Goal: Information Seeking & Learning: Learn about a topic

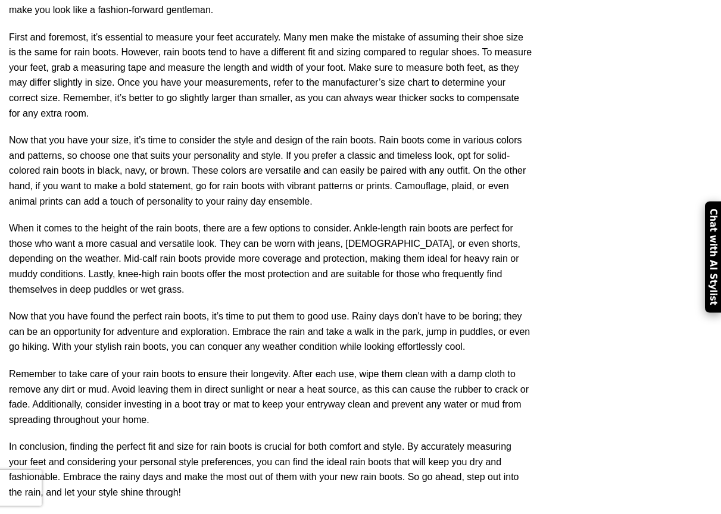
scroll to position [6550, 0]
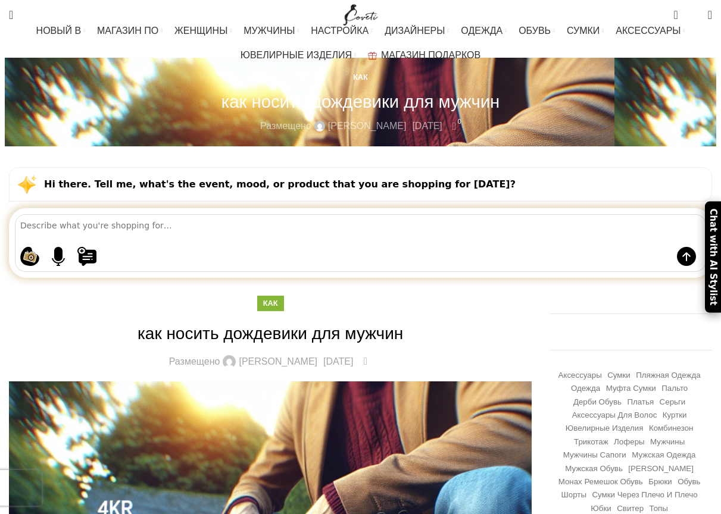
click at [526, 167] on div "Hi there. Tell me, what's the event, mood, or product that you are shopping for…" at bounding box center [360, 184] width 703 height 35
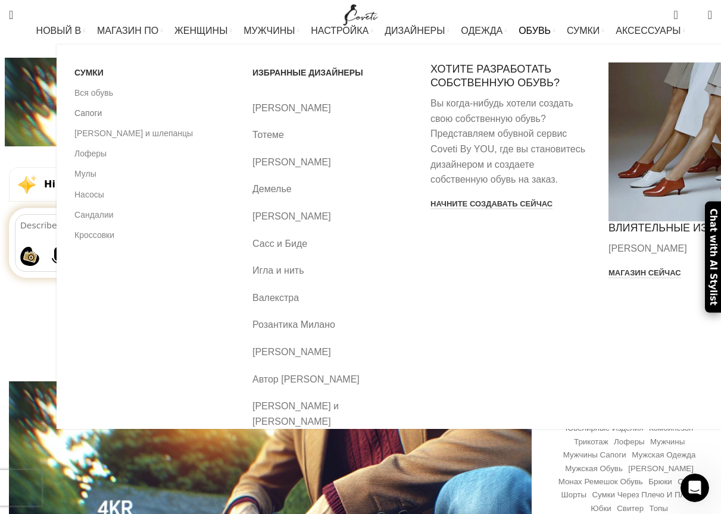
click at [74, 114] on link "Сапоги" at bounding box center [154, 113] width 160 height 20
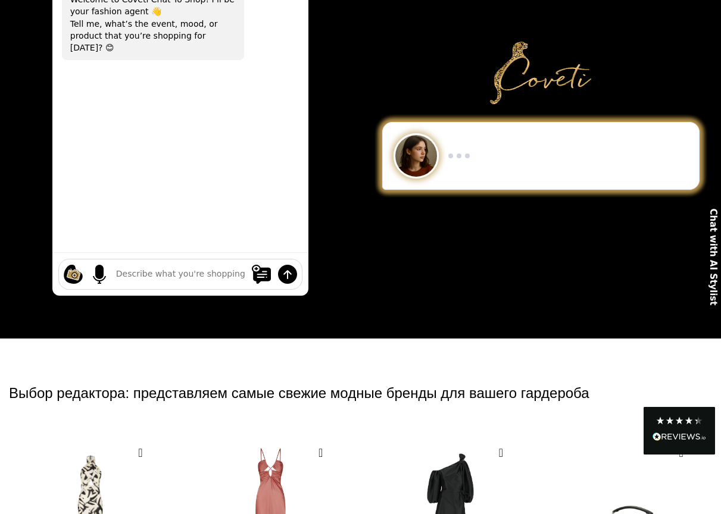
scroll to position [417, 0]
